Goal: Navigation & Orientation: Find specific page/section

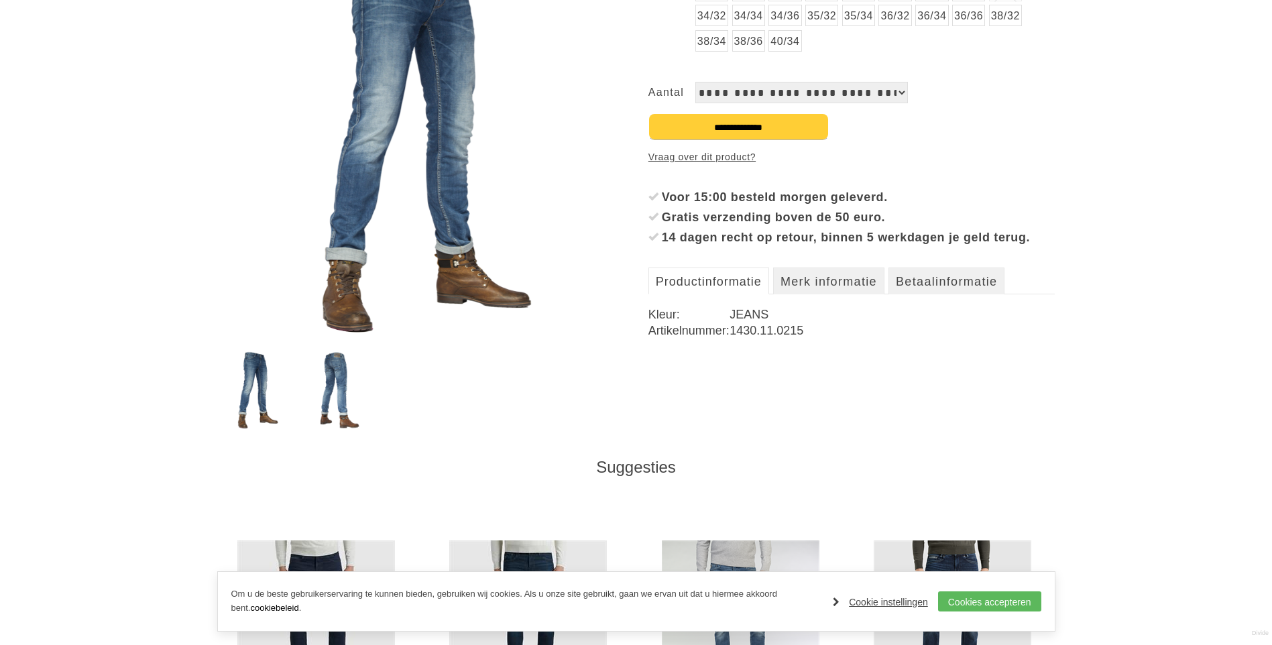
scroll to position [335, 0]
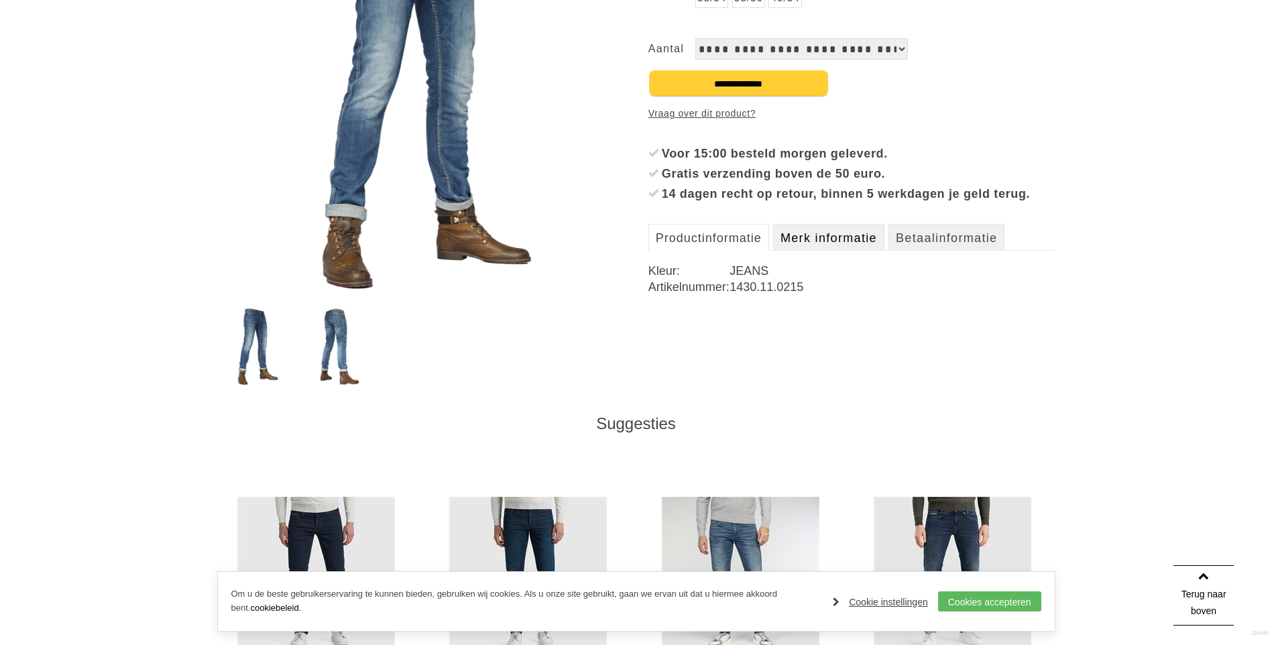
click at [823, 251] on link "Merk informatie" at bounding box center [828, 237] width 111 height 27
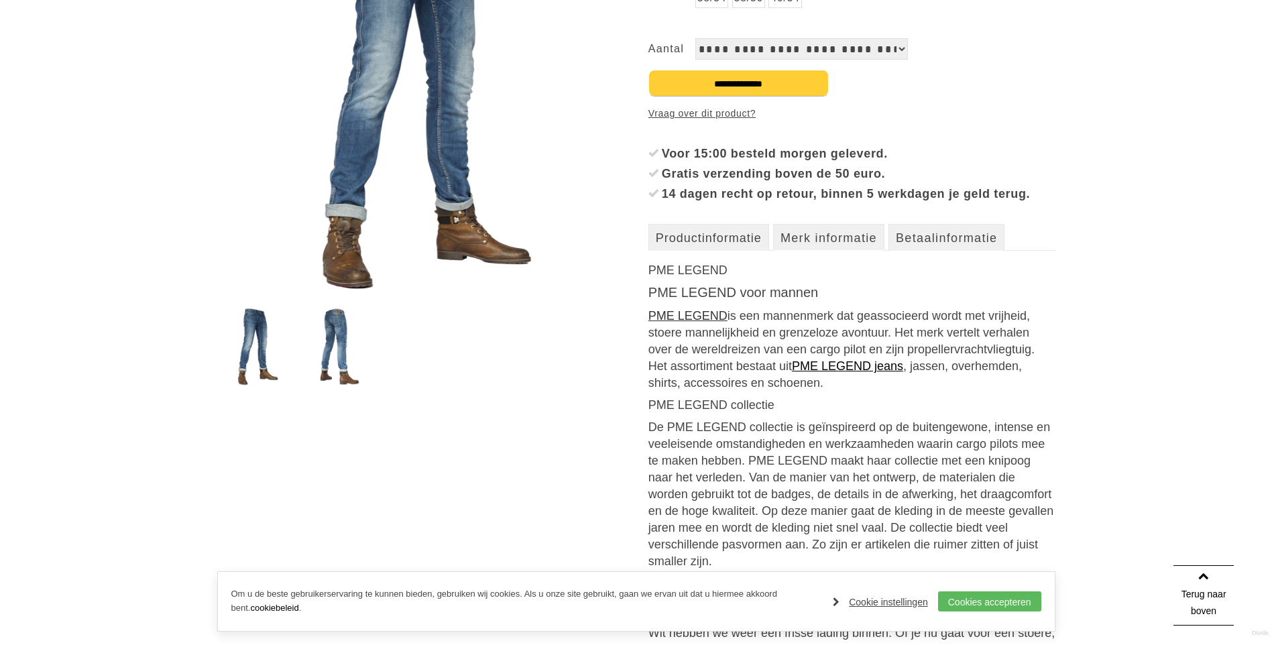
click at [692, 322] on link "PME LEGEND" at bounding box center [687, 315] width 79 height 13
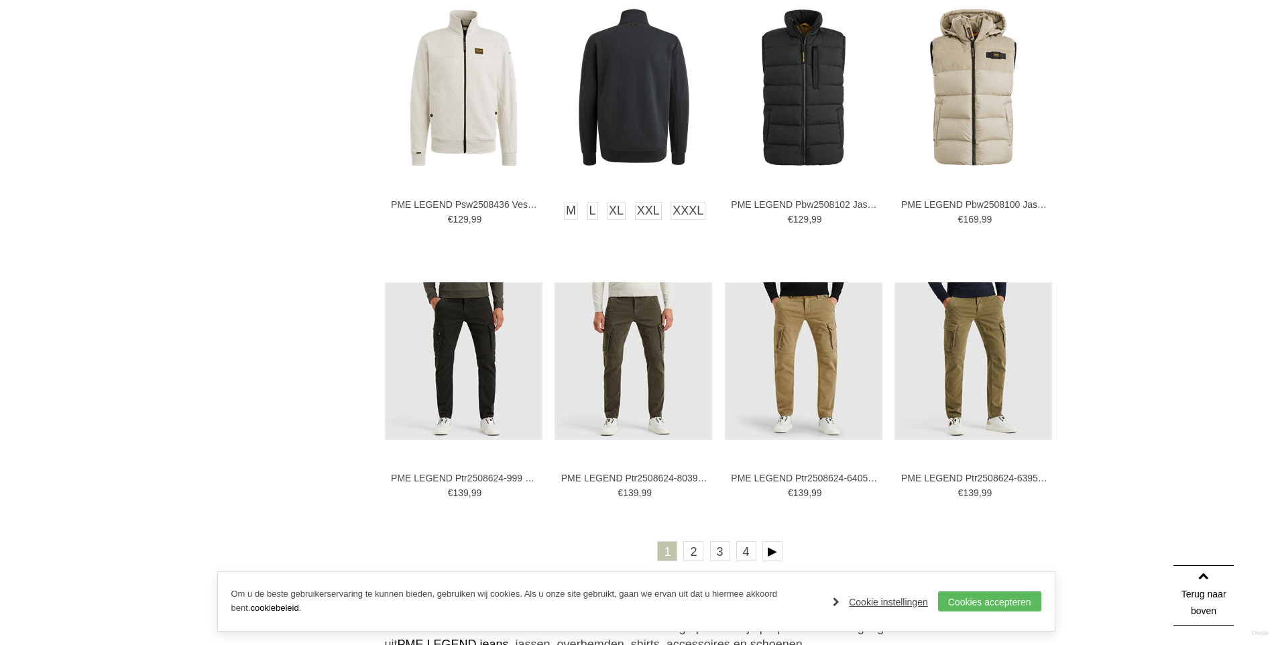
scroll to position [2815, 0]
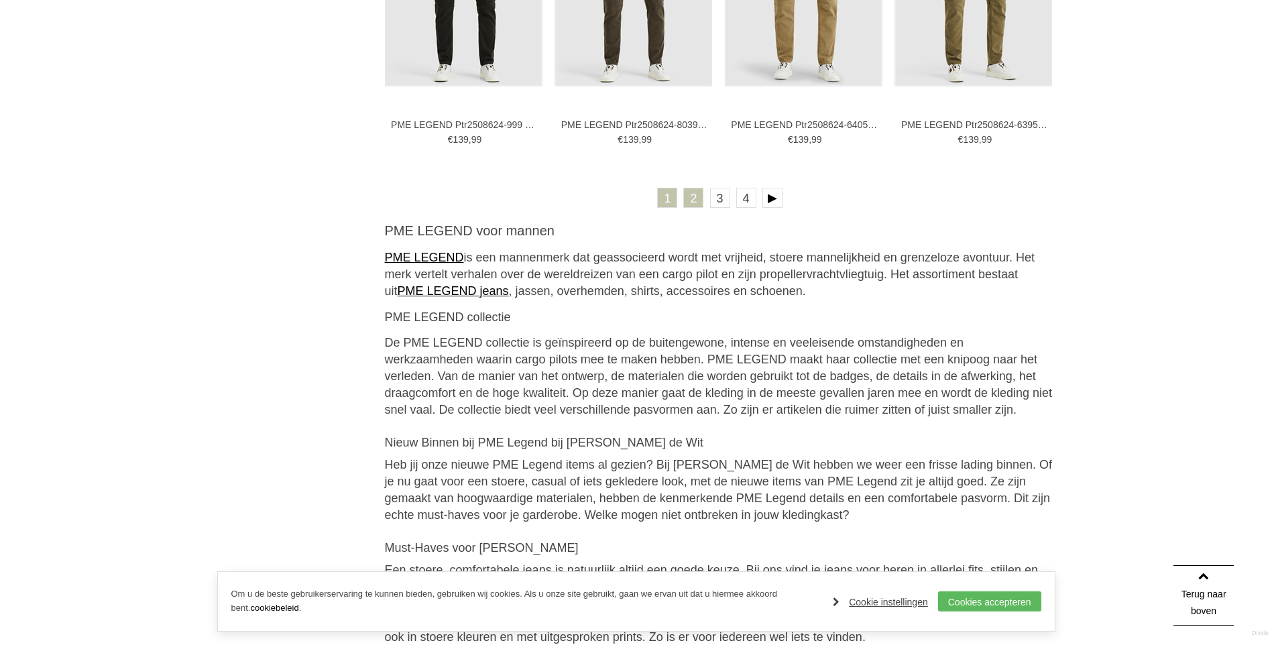
click at [691, 202] on link "2" at bounding box center [693, 198] width 20 height 20
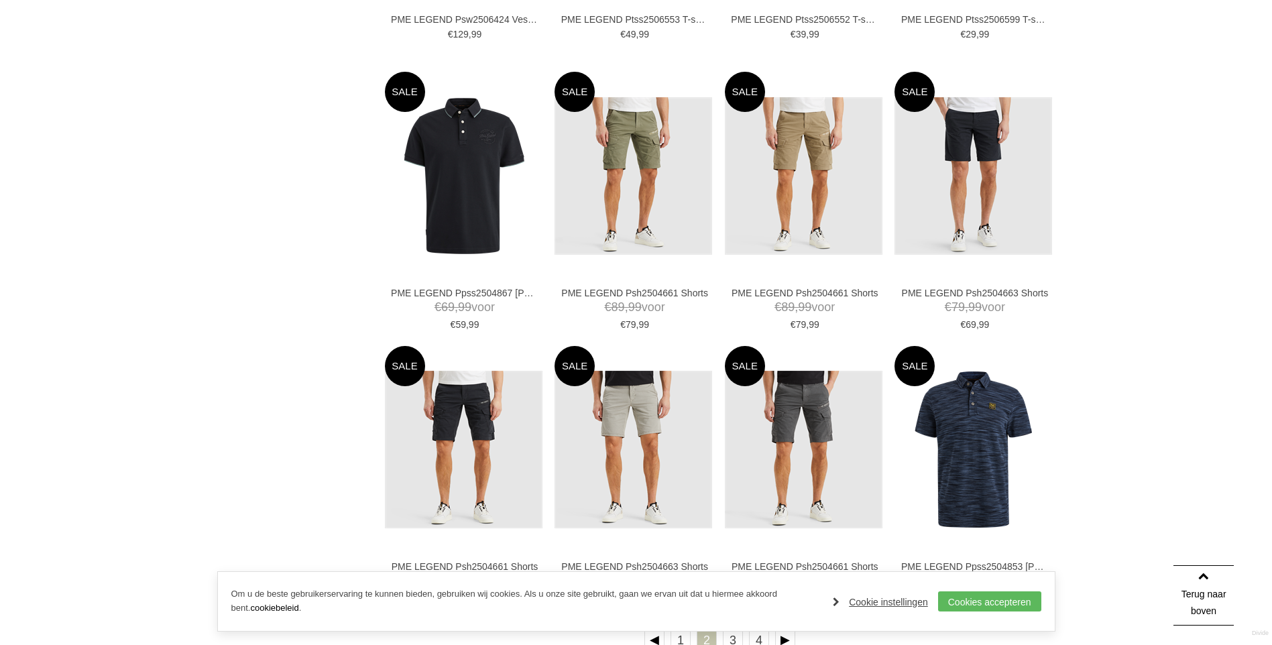
scroll to position [2614, 0]
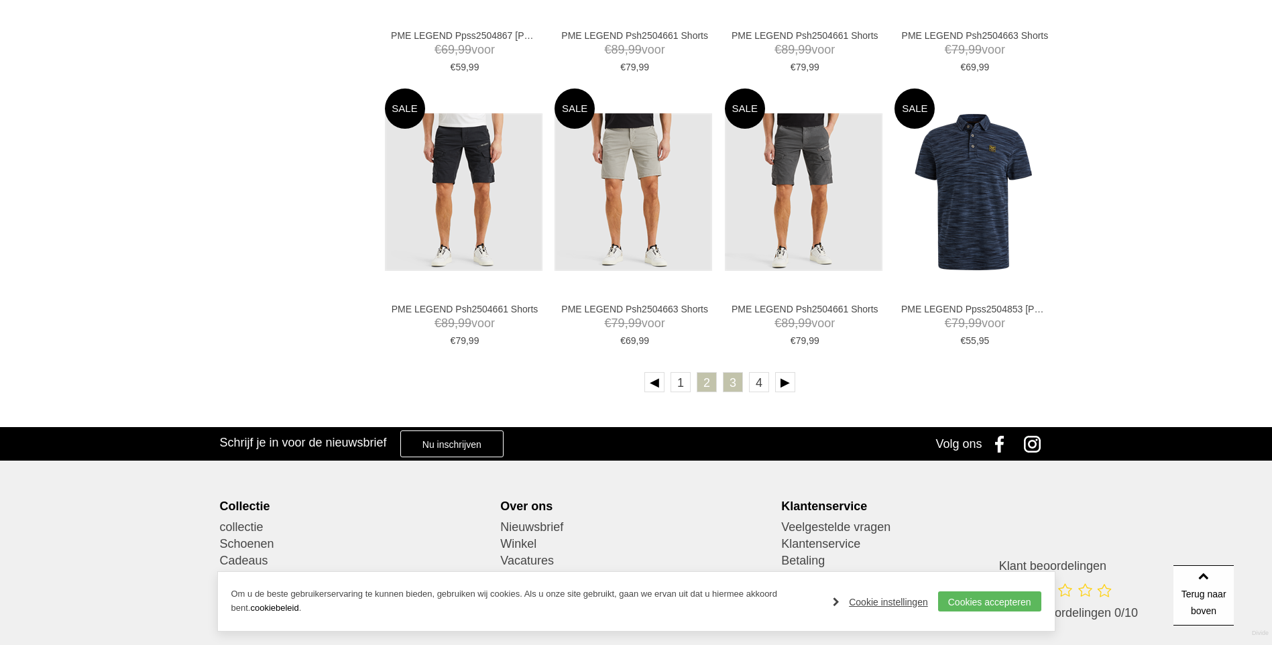
click at [733, 385] on link "3" at bounding box center [733, 382] width 20 height 20
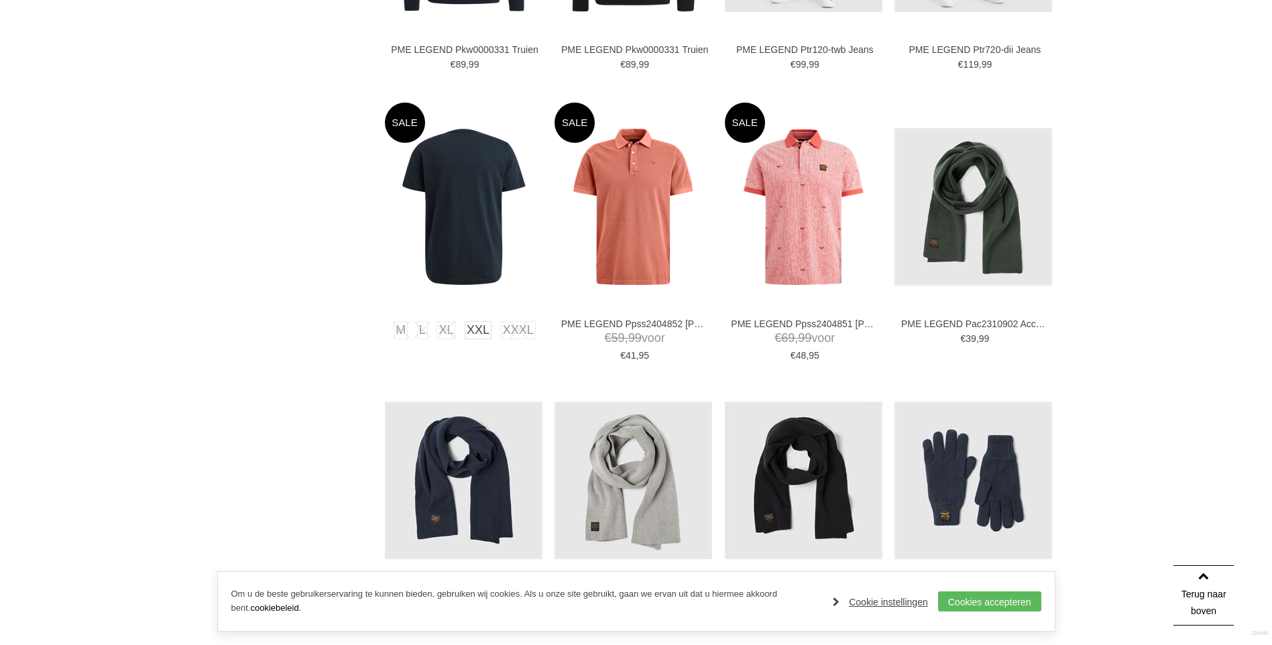
scroll to position [1207, 0]
